Goal: Information Seeking & Learning: Learn about a topic

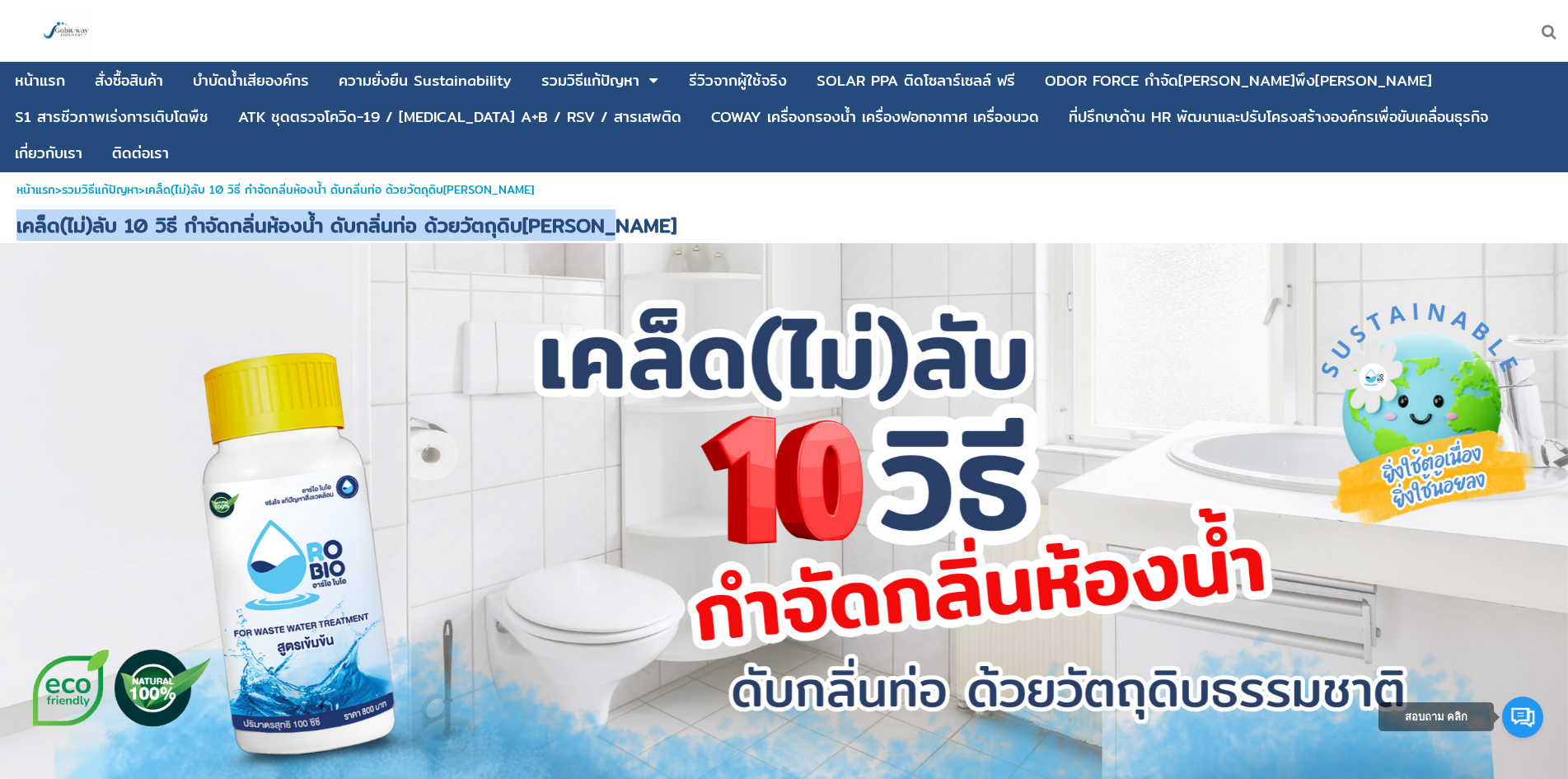
drag, startPoint x: 593, startPoint y: 186, endPoint x: 19, endPoint y: 181, distance: 574.0
click at [19, 210] on span "เคล็ด(ไม่)ลับ 10 วิธี กำจัดกลิ่นห้องน้ำ ดับกลิ่นท่อ ด้วยวัตถุดิบ[PERSON_NAME]" at bounding box center [346, 225] width 660 height 31
drag, startPoint x: 159, startPoint y: 191, endPoint x: 31, endPoint y: 175, distance: 129.0
click at [41, 210] on span "เคล็ด(ไม่)ลับ 10 วิธี กำจัดกลิ่นห้องน้ำ ดับกลิ่นท่อ ด้วยวัตถุดิบ[PERSON_NAME]" at bounding box center [346, 225] width 660 height 31
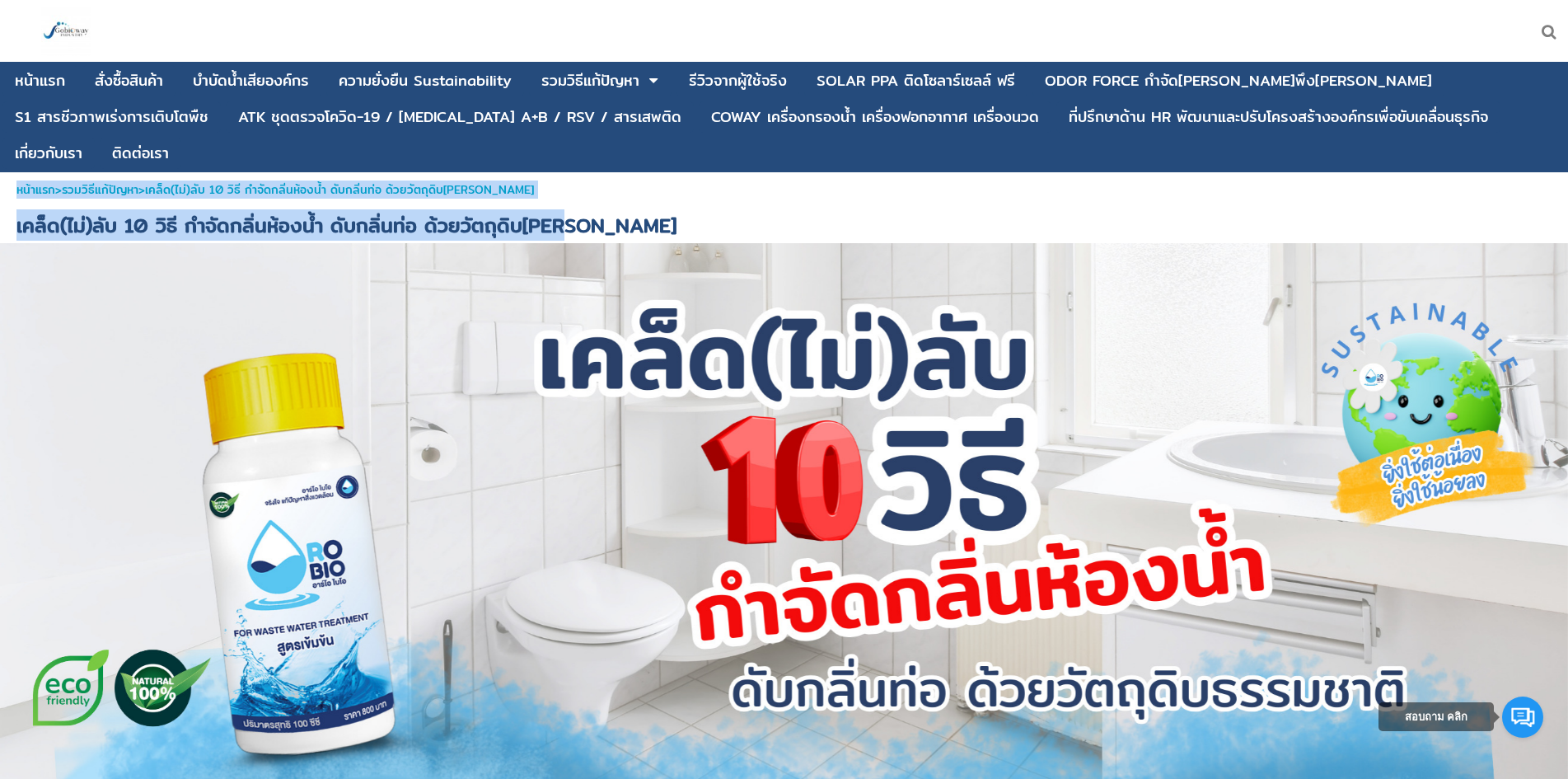
drag, startPoint x: 557, startPoint y: 184, endPoint x: 0, endPoint y: 167, distance: 557.3
click at [450, 181] on span "เคล็ด(ไม่)ลับ 10 วิธี กำจัดกลิ่นห้องน้ำ ดับกลิ่นท่อ ด้วยวัตถุดิบ[PERSON_NAME]" at bounding box center [340, 190] width 389 height 18
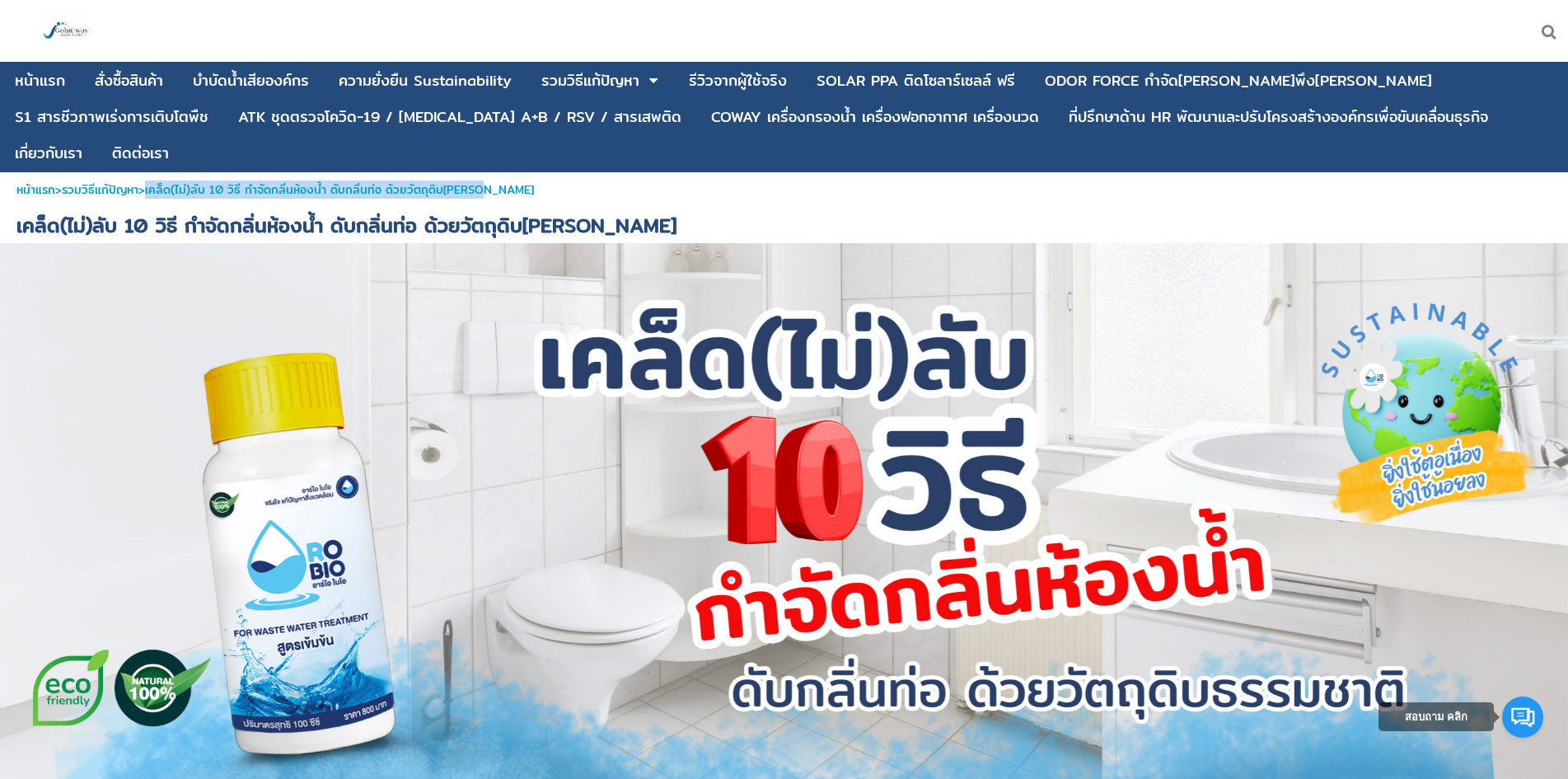
drag, startPoint x: 497, startPoint y: 156, endPoint x: 162, endPoint y: 159, distance: 335.0
click at [162, 181] on span "เคล็ด(ไม่)ลับ 10 วิธี กำจัดกลิ่นห้องน้ำ ดับกลิ่นท่อ ด้วยวัตถุดิบ[PERSON_NAME]" at bounding box center [340, 190] width 389 height 18
drag, startPoint x: 186, startPoint y: 196, endPoint x: 148, endPoint y: 192, distance: 38.2
click at [148, 210] on span "เคล็ด(ไม่)ลับ 10 วิธี กำจัดกลิ่นห้องน้ำ ดับกลิ่นท่อ ด้วยวัตถุดิบ[PERSON_NAME]" at bounding box center [346, 225] width 660 height 31
drag, startPoint x: 539, startPoint y: 324, endPoint x: 966, endPoint y: 562, distance: 488.8
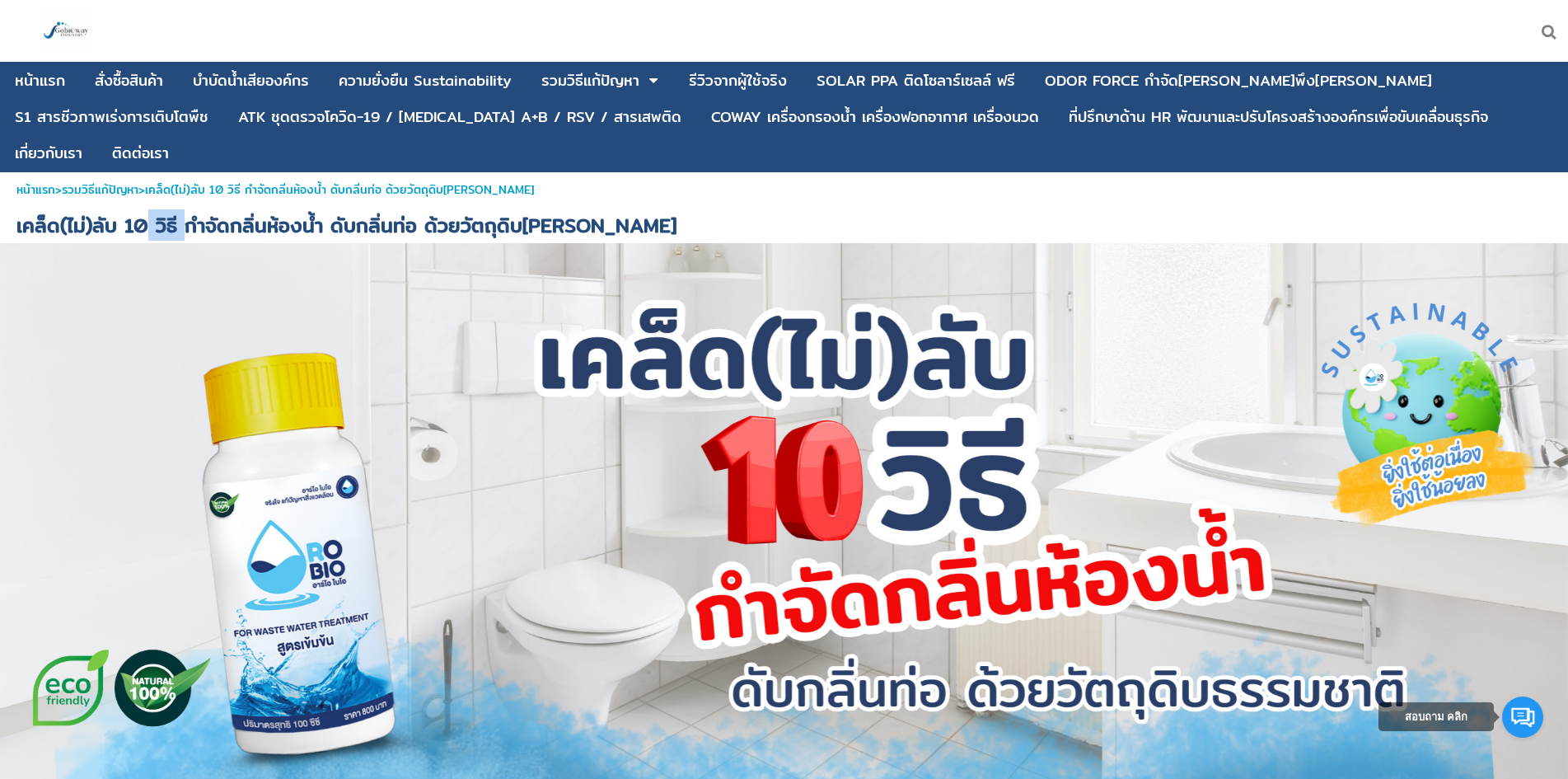
click at [966, 562] on div at bounding box center [784, 512] width 1568 height 536
click at [45, 210] on span "เคล็ด(ไม่)ลับ 10 วิธี กำจัดกลิ่นห้องน้ำ ดับกลิ่นท่อ ด้วยวัตถุดิบ[PERSON_NAME]" at bounding box center [346, 225] width 660 height 31
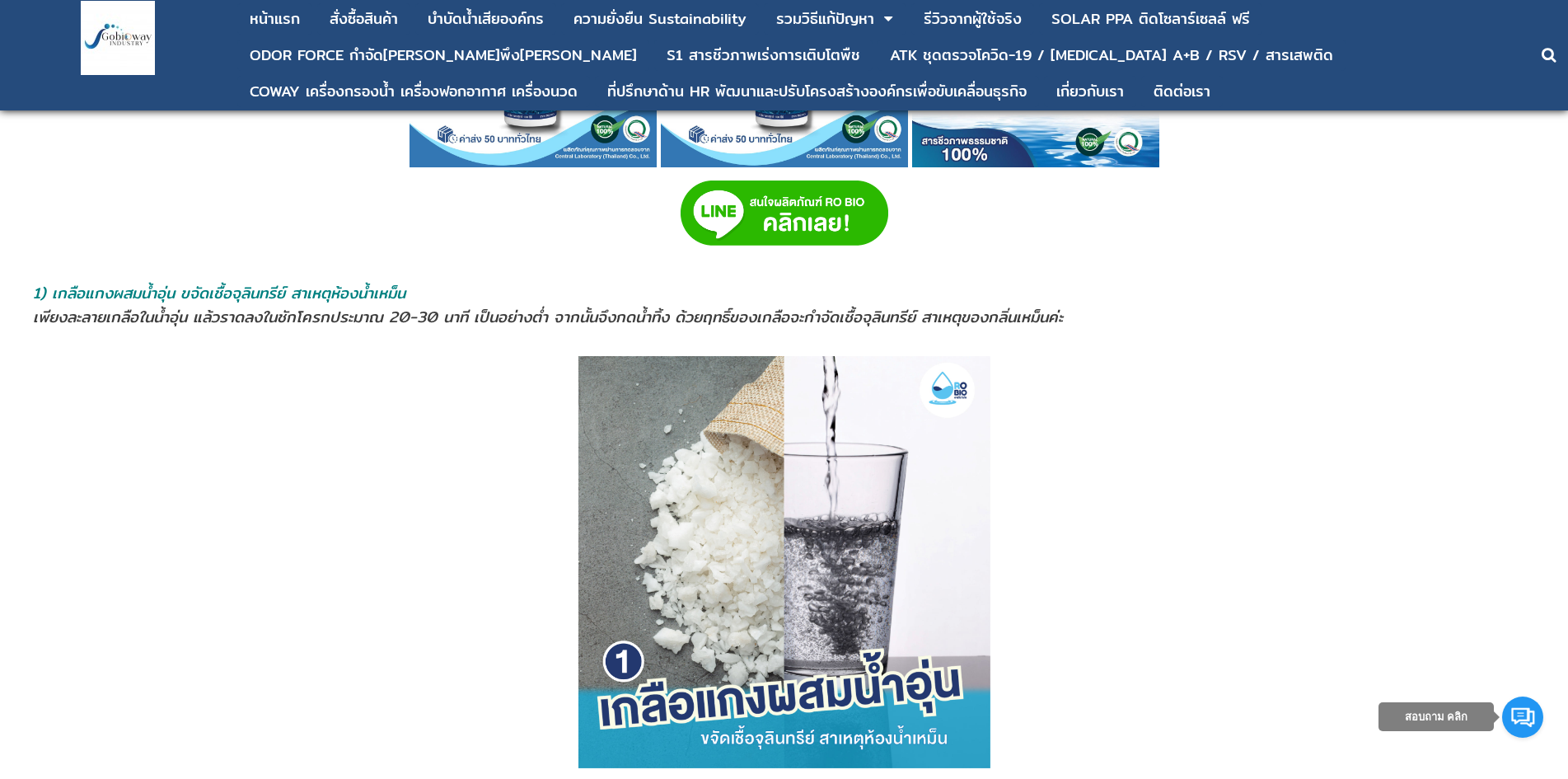
scroll to position [1236, 0]
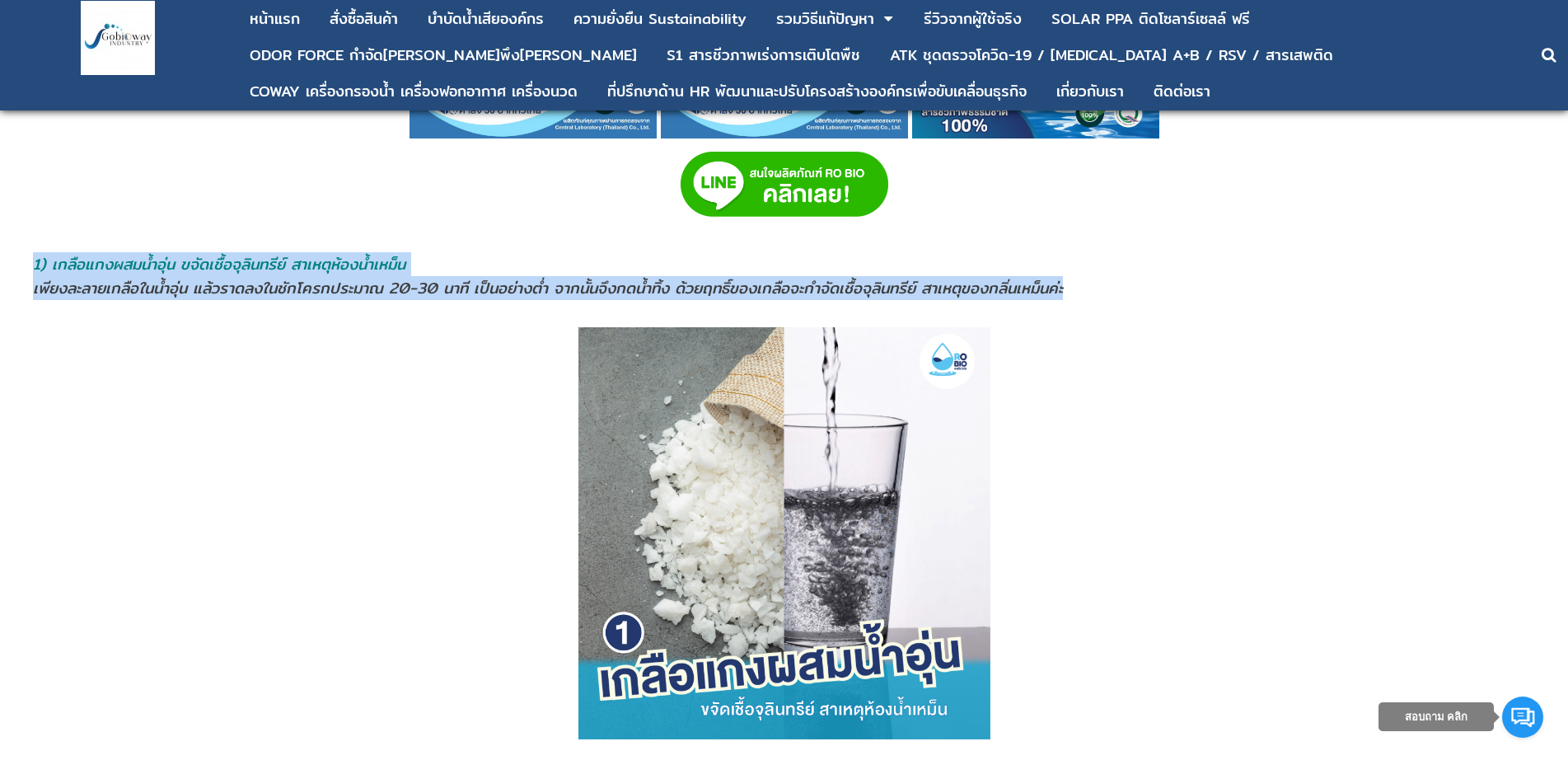
drag, startPoint x: 35, startPoint y: 263, endPoint x: 1077, endPoint y: 291, distance: 1042.4
click at [1077, 291] on td "1) เกลือแกงผสมนํ้าอุ่น ขจัดเชื้อจุลินทรีย์ สาเหตุห้องน้ำเหม็น เพียงละลายเกลือใน…" at bounding box center [784, 276] width 1504 height 50
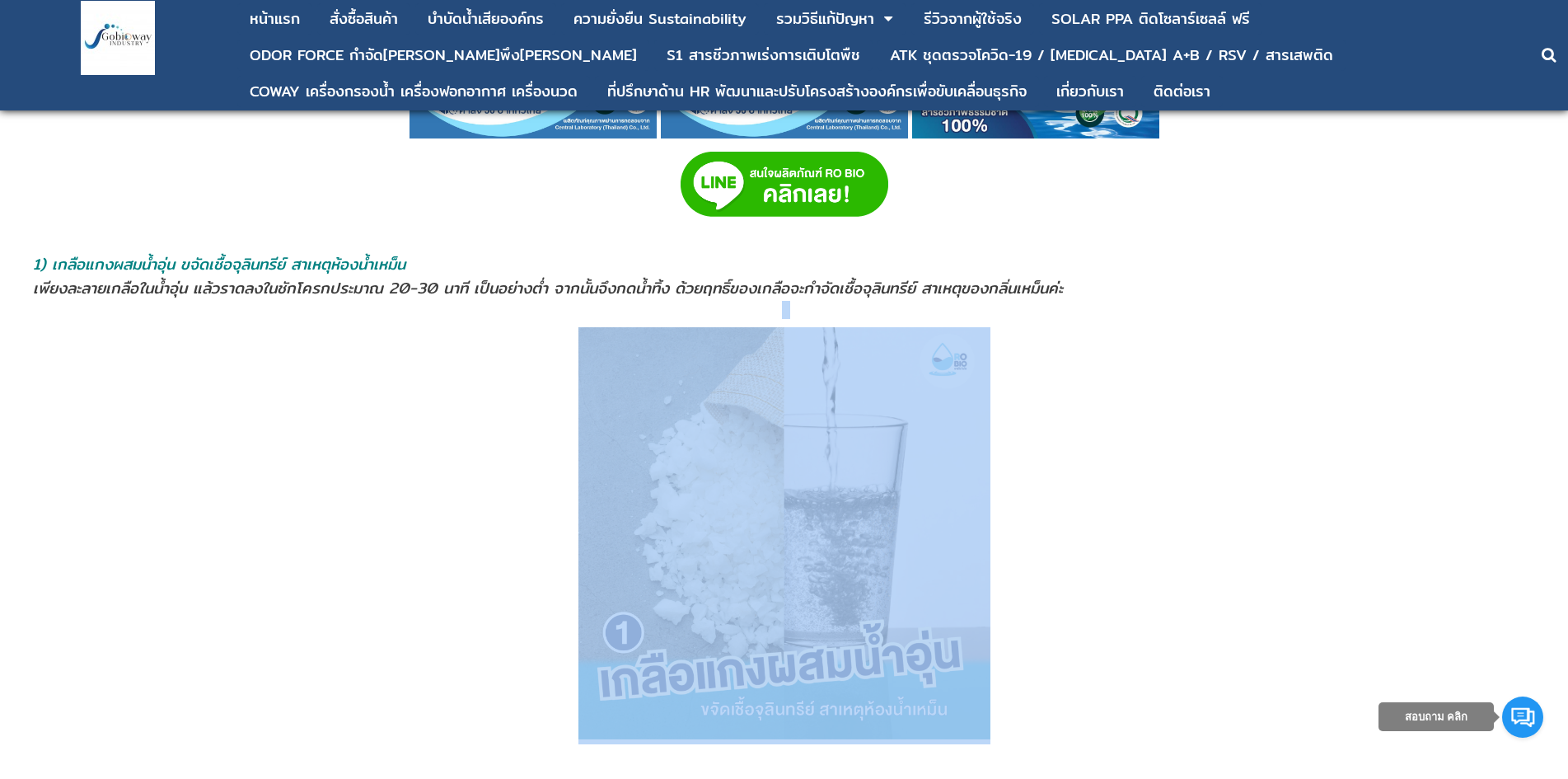
drag, startPoint x: 517, startPoint y: 327, endPoint x: 487, endPoint y: 335, distance: 31.0
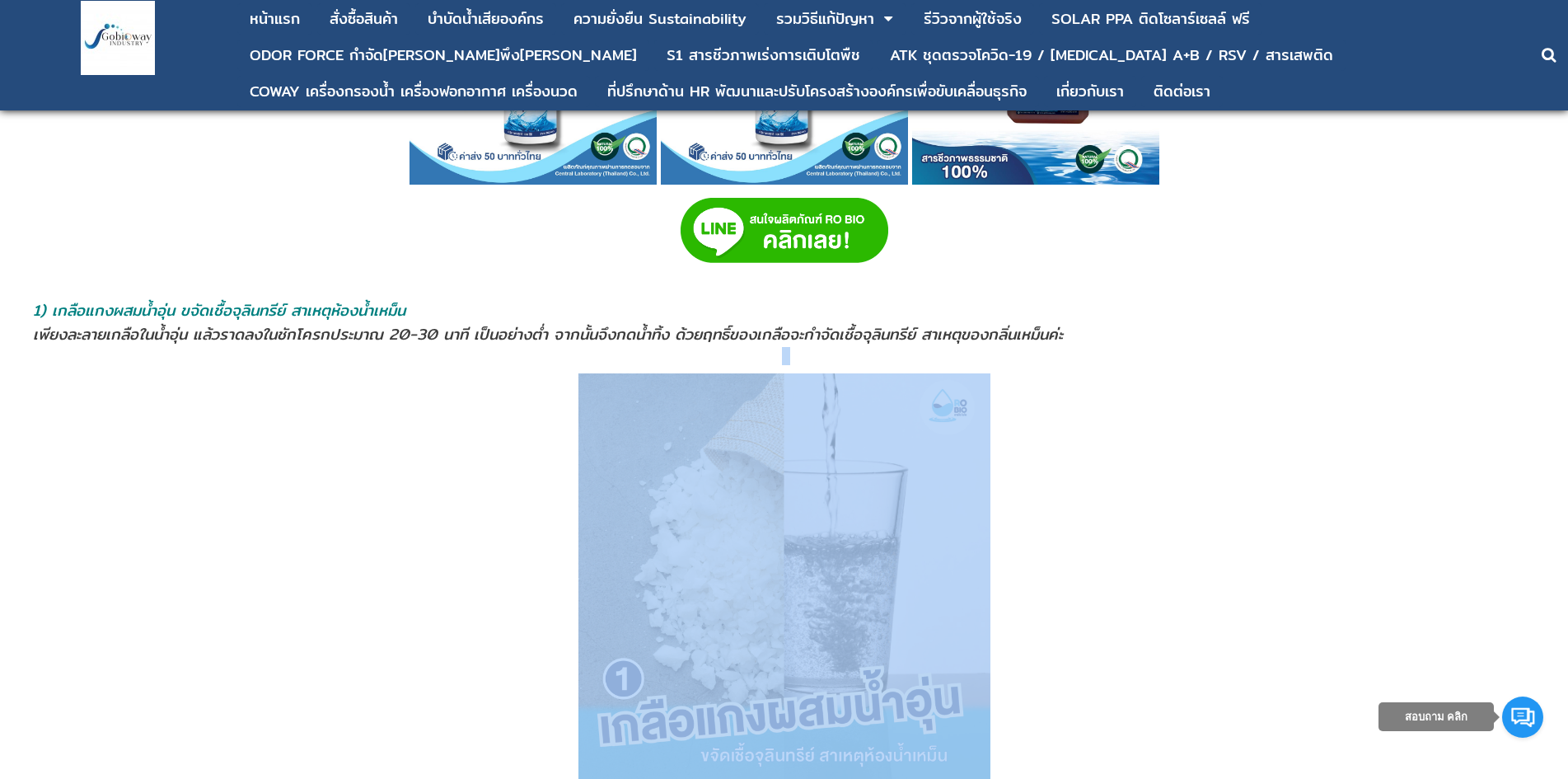
scroll to position [1154, 0]
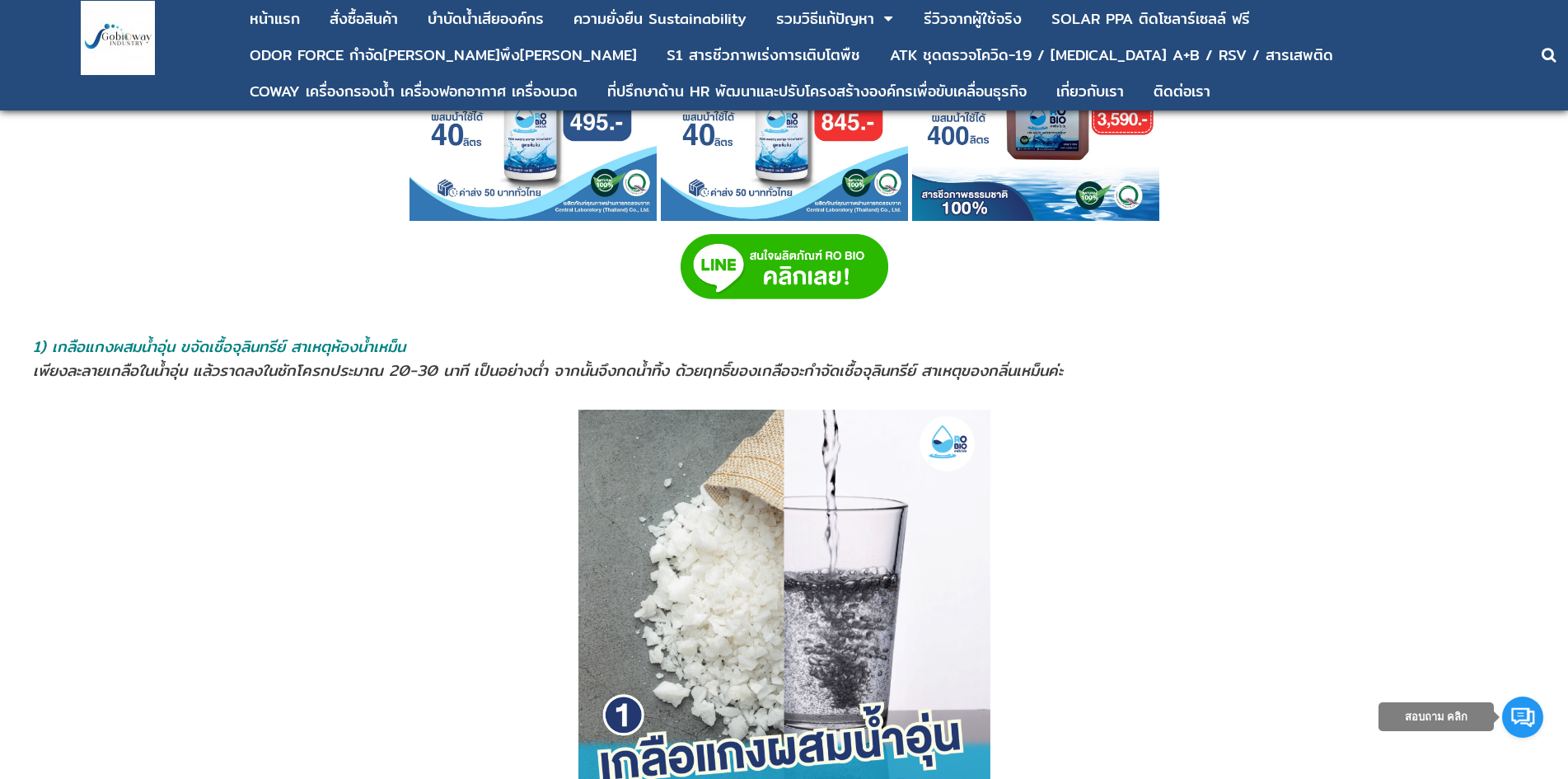
click at [258, 348] on span "1) เกลือแกงผสมนํ้าอุ่น ขจัดเชื้อจุลินทรีย์ สาเหตุห้องน้ำเหม็น" at bounding box center [219, 347] width 373 height 24
drag, startPoint x: 56, startPoint y: 350, endPoint x: 385, endPoint y: 388, distance: 331.2
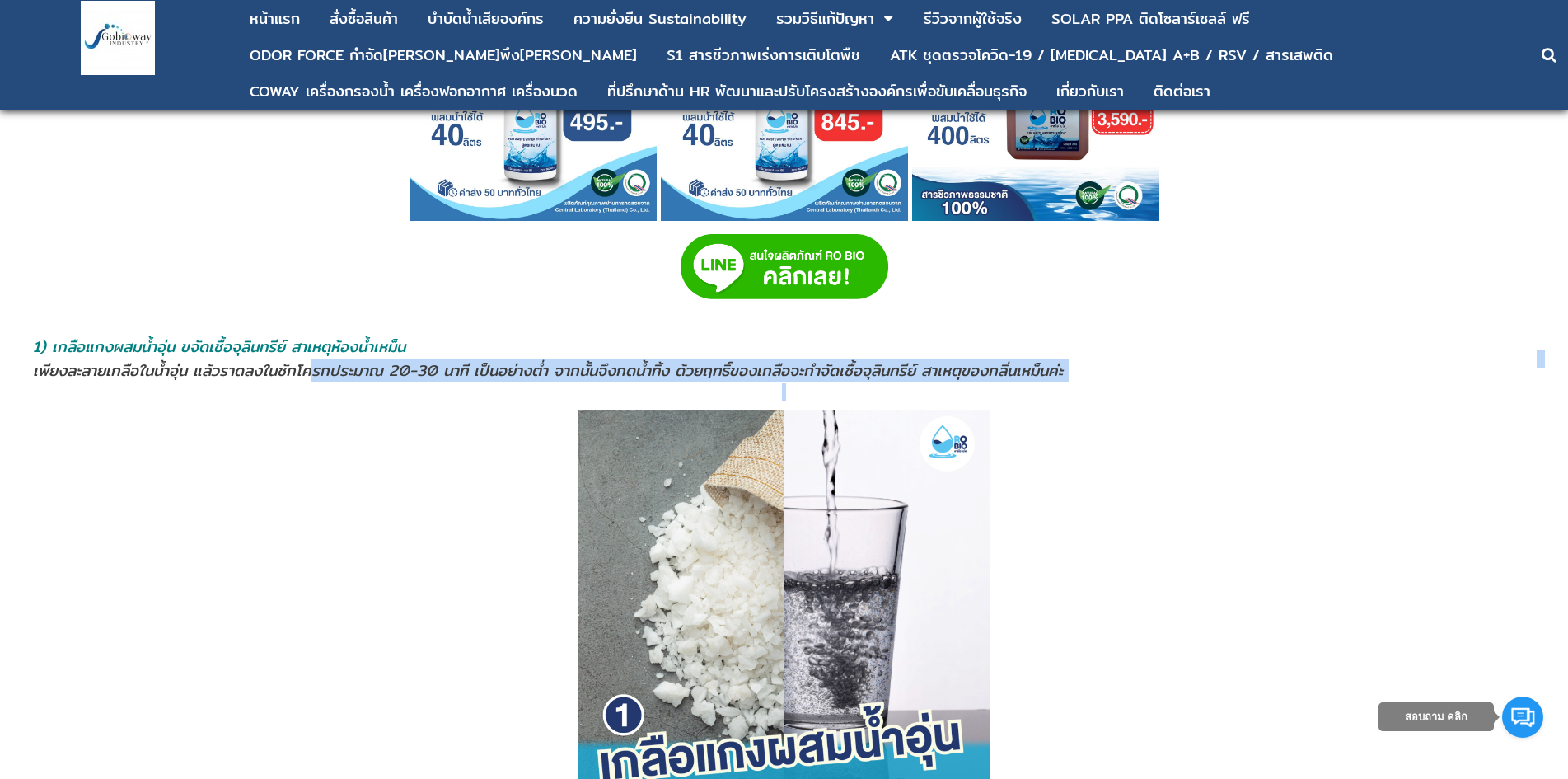
drag, startPoint x: 318, startPoint y: 364, endPoint x: 998, endPoint y: 383, distance: 680.3
drag, startPoint x: 932, startPoint y: 359, endPoint x: 884, endPoint y: 357, distance: 48.0
click at [270, 396] on p at bounding box center [784, 393] width 1520 height 18
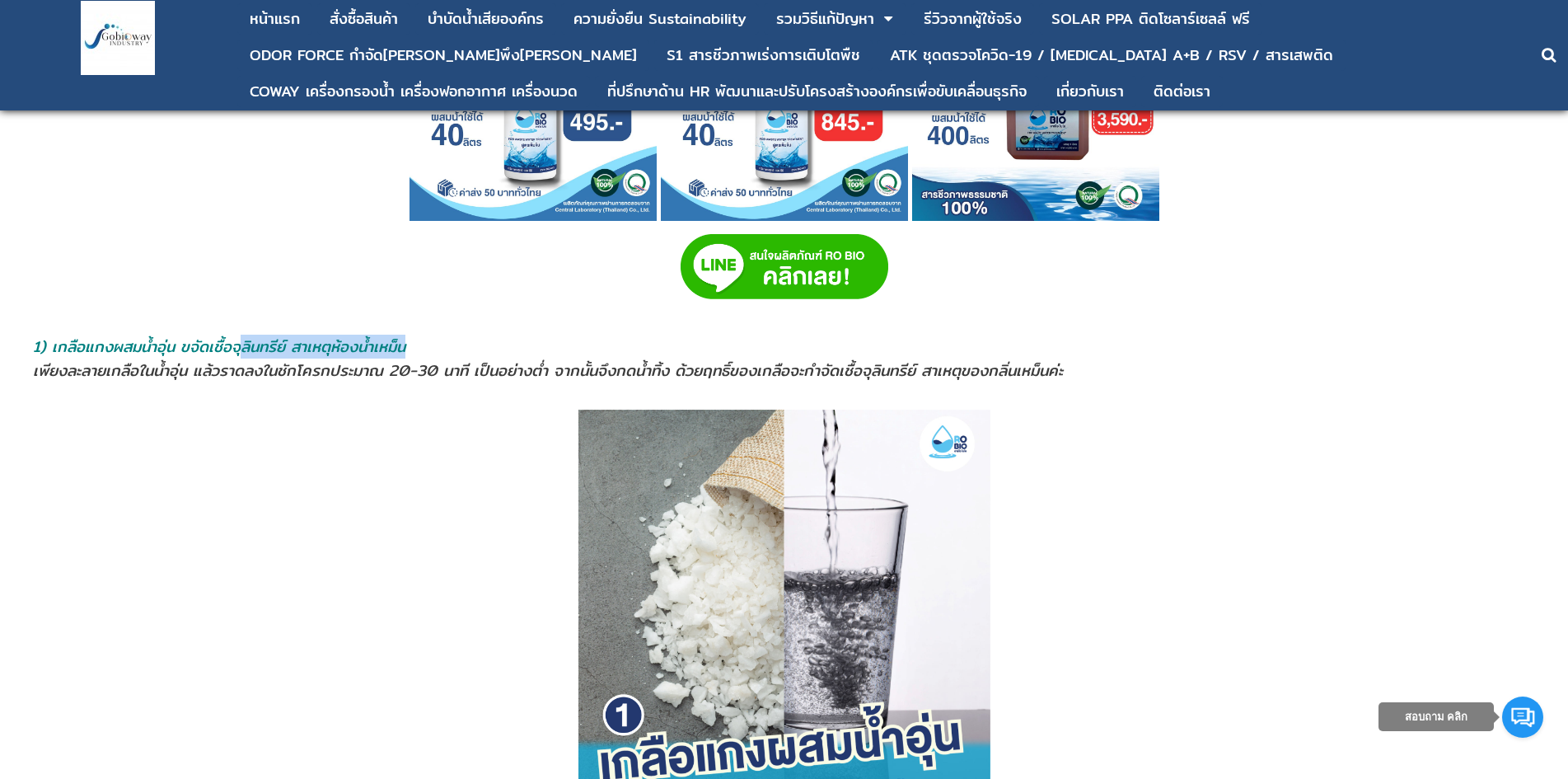
drag, startPoint x: 241, startPoint y: 344, endPoint x: 423, endPoint y: 353, distance: 182.2
click at [423, 353] on address "1) เกลือแกงผสมนํ้าอุ่น ขจัดเชื้อจุลินทรีย์ สาเหตุห้องน้ำเหม็น" at bounding box center [784, 347] width 1502 height 24
drag, startPoint x: 186, startPoint y: 343, endPoint x: 427, endPoint y: 349, distance: 241.1
click at [427, 349] on address "1) เกลือแกงผสมนํ้าอุ่น ขจัดเชื้อจุลินทรีย์ สาเหตุห้องน้ำเหม็น" at bounding box center [784, 347] width 1502 height 24
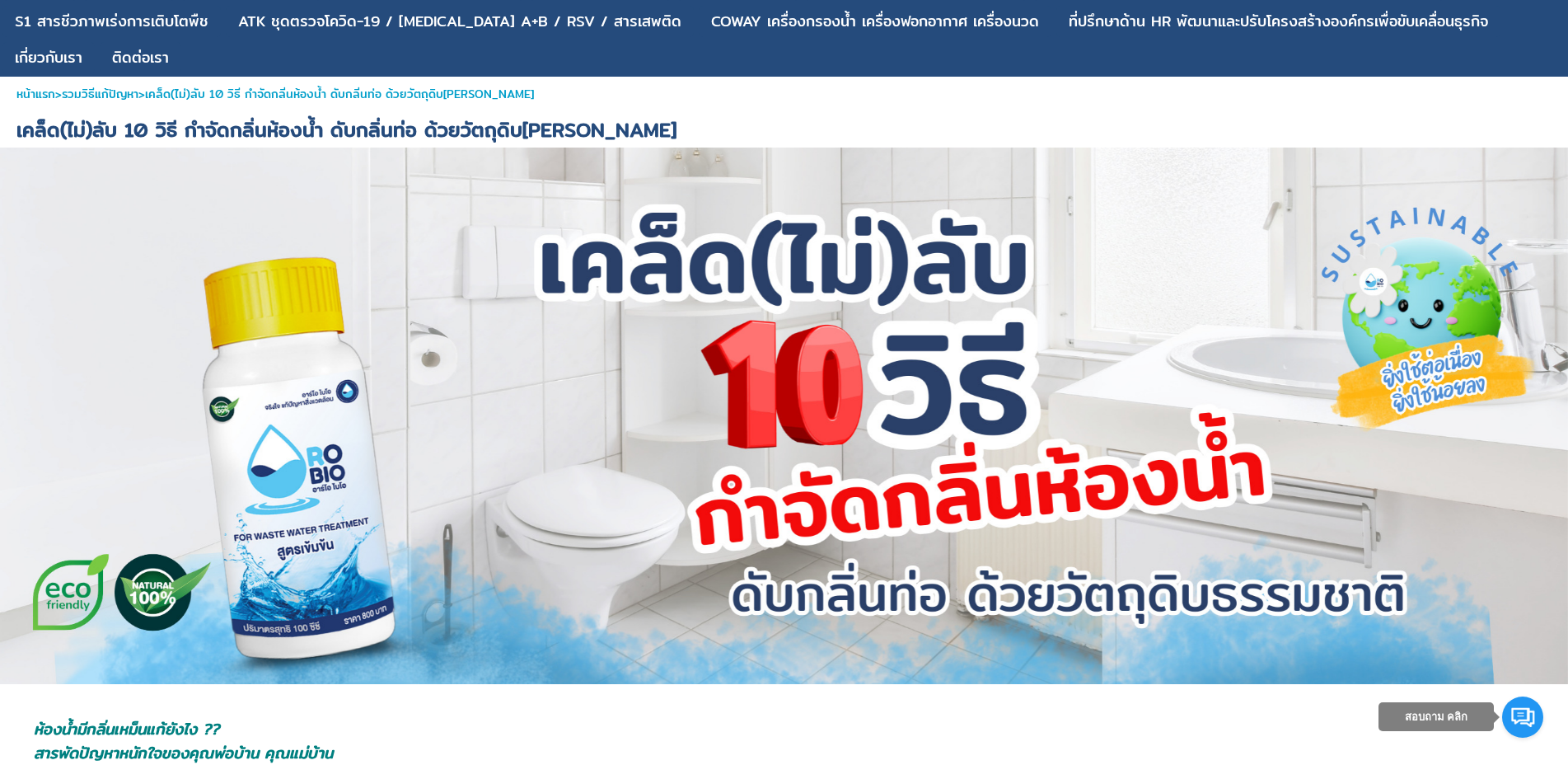
scroll to position [0, 0]
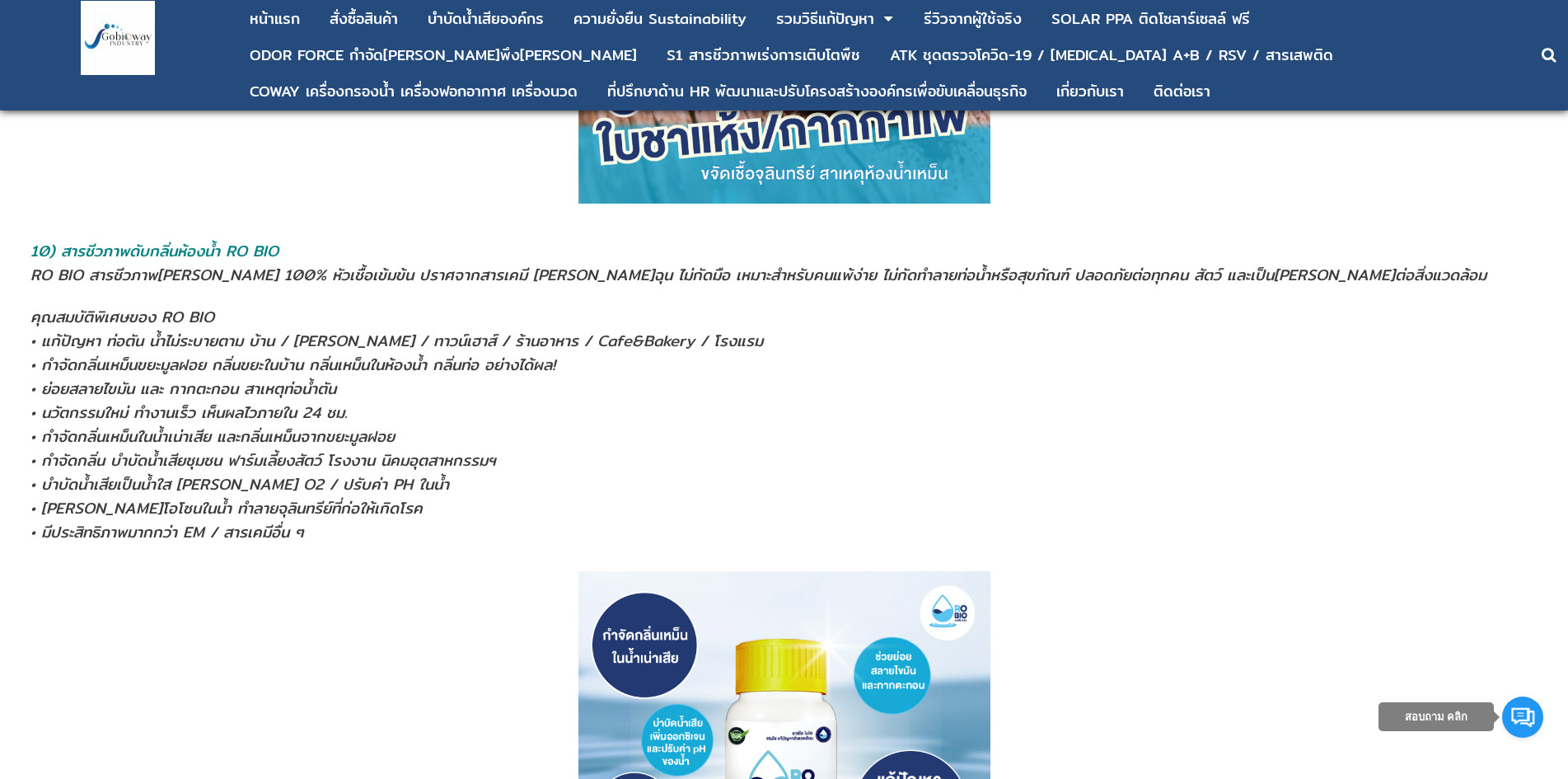
scroll to position [6486, 0]
